Goal: Find specific page/section: Find specific page/section

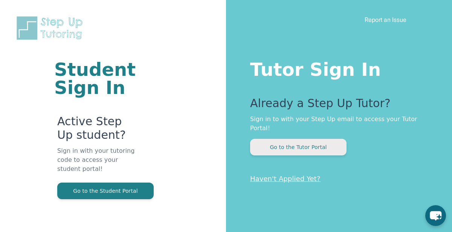
click at [314, 139] on button "Go to the Tutor Portal" at bounding box center [298, 147] width 97 height 17
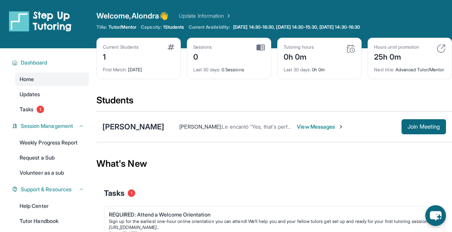
click at [302, 130] on span "View Messages" at bounding box center [320, 127] width 47 height 8
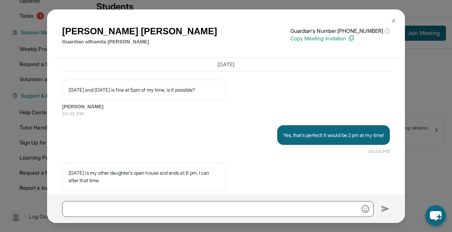
scroll to position [1199, 0]
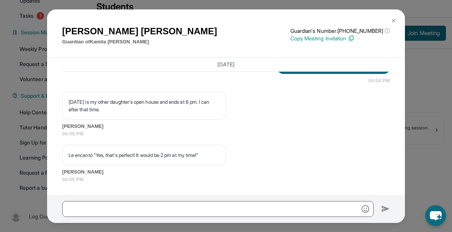
click at [393, 20] on img at bounding box center [394, 21] width 6 height 6
